Goal: Find specific page/section: Find specific page/section

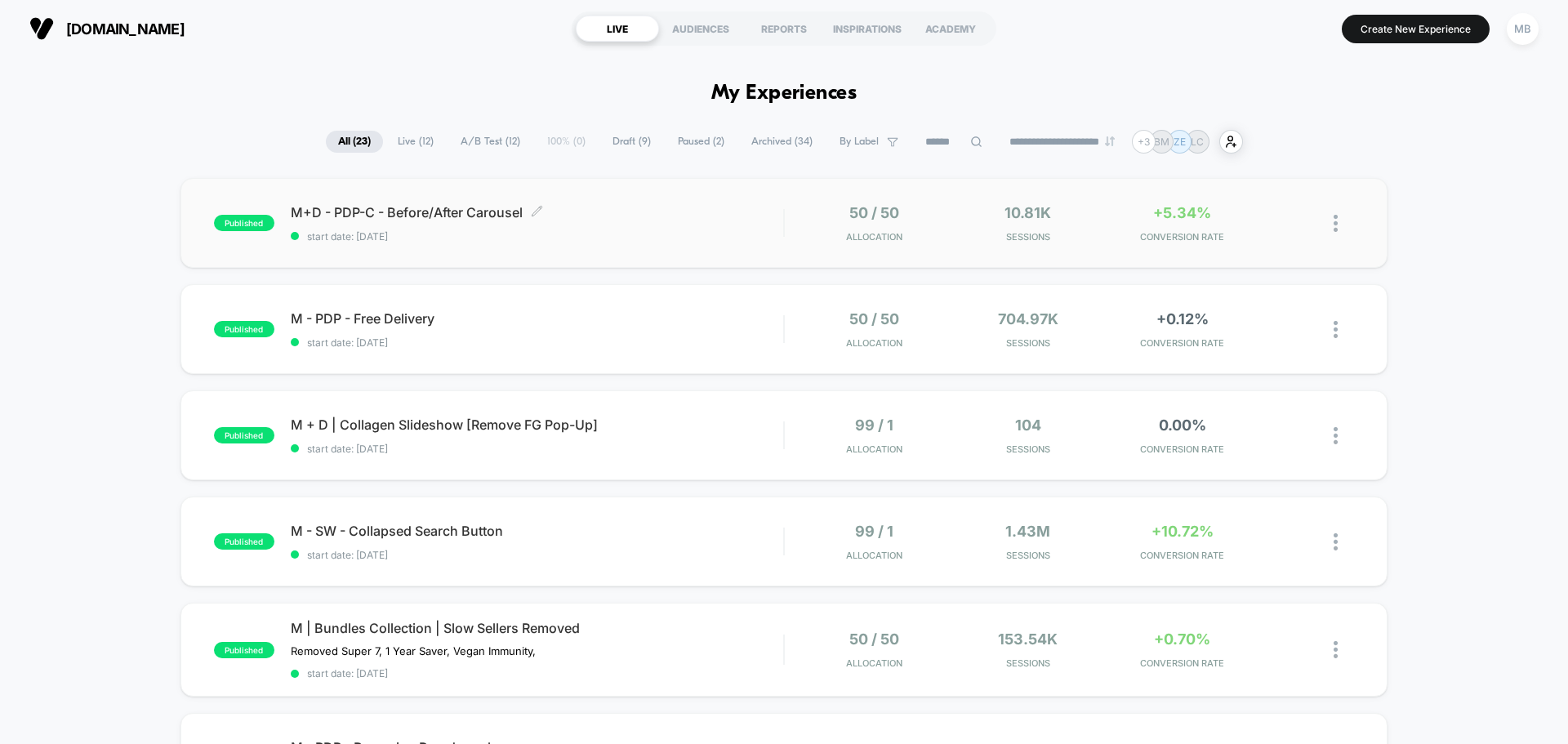
click at [370, 212] on span "M+D - PDP-C - Before/After Carousel Click to edit experience details" at bounding box center [537, 213] width 493 height 17
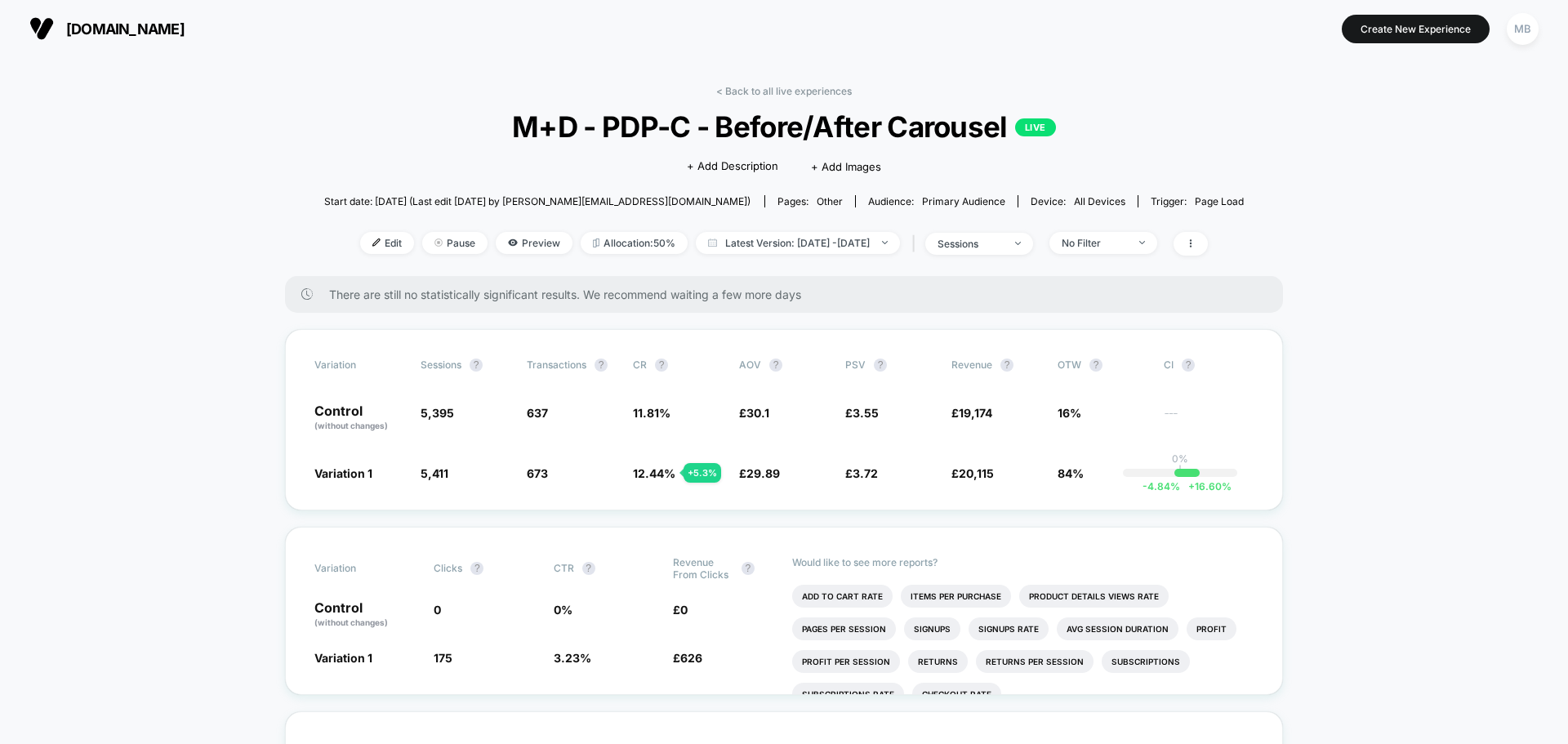
click at [822, 137] on span "M+D - PDP-C - Before/After Carousel LIVE" at bounding box center [784, 126] width 828 height 34
click at [771, 88] on link "< Back to all live experiences" at bounding box center [784, 91] width 136 height 12
